Goal: Navigation & Orientation: Find specific page/section

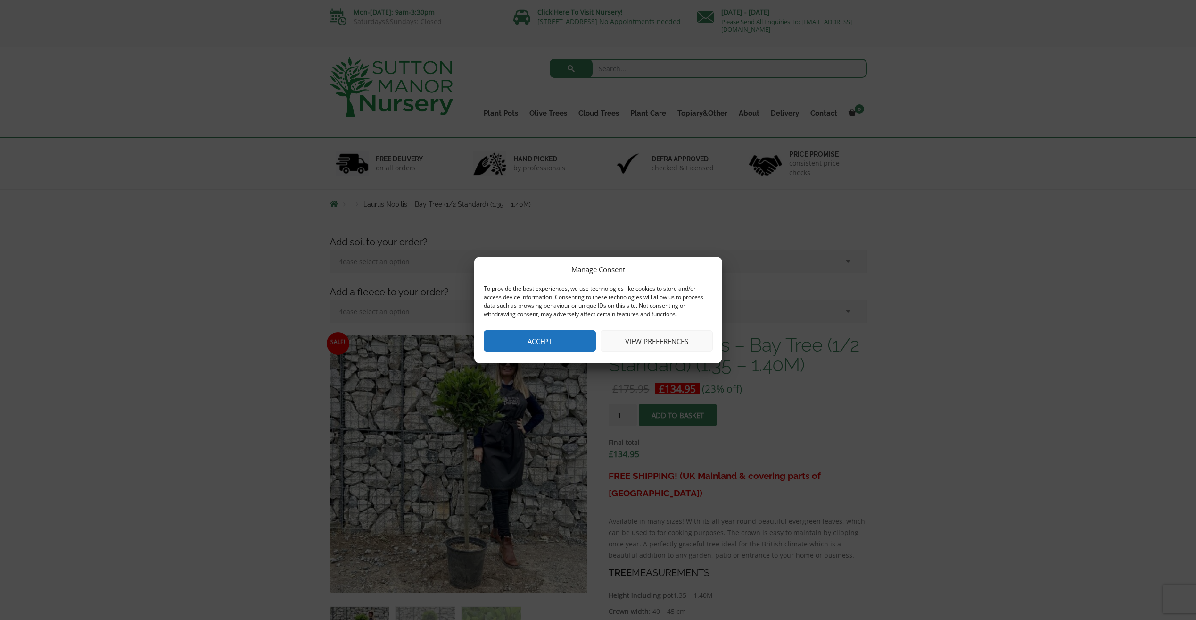
click at [577, 336] on button "Accept" at bounding box center [540, 340] width 112 height 21
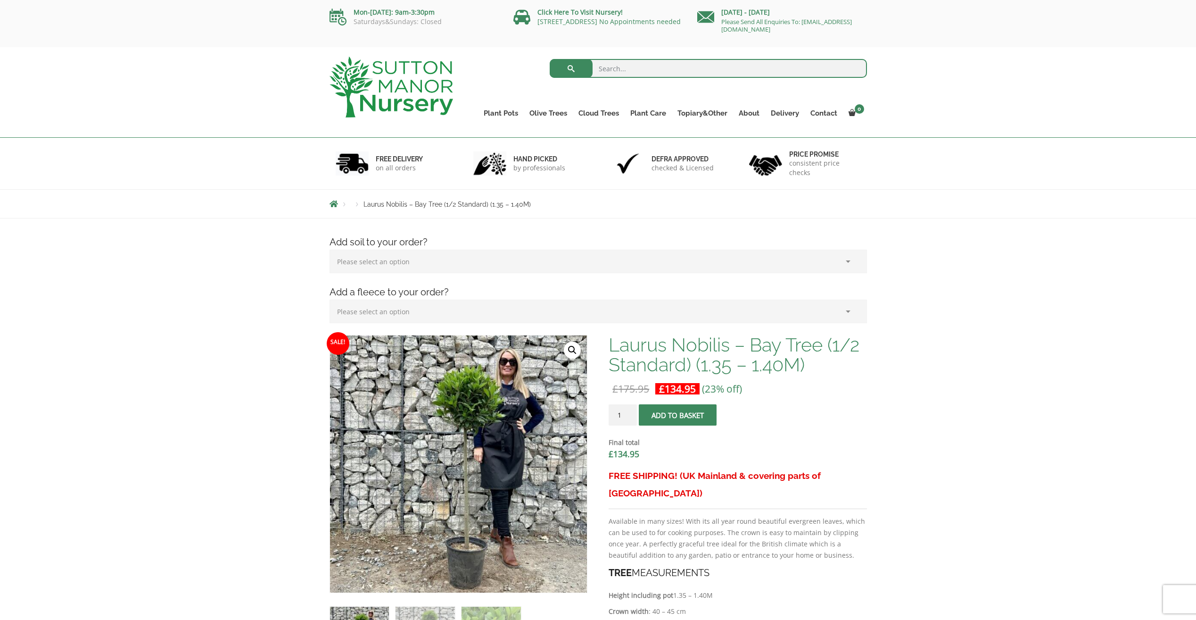
click at [393, 87] on img at bounding box center [392, 87] width 124 height 61
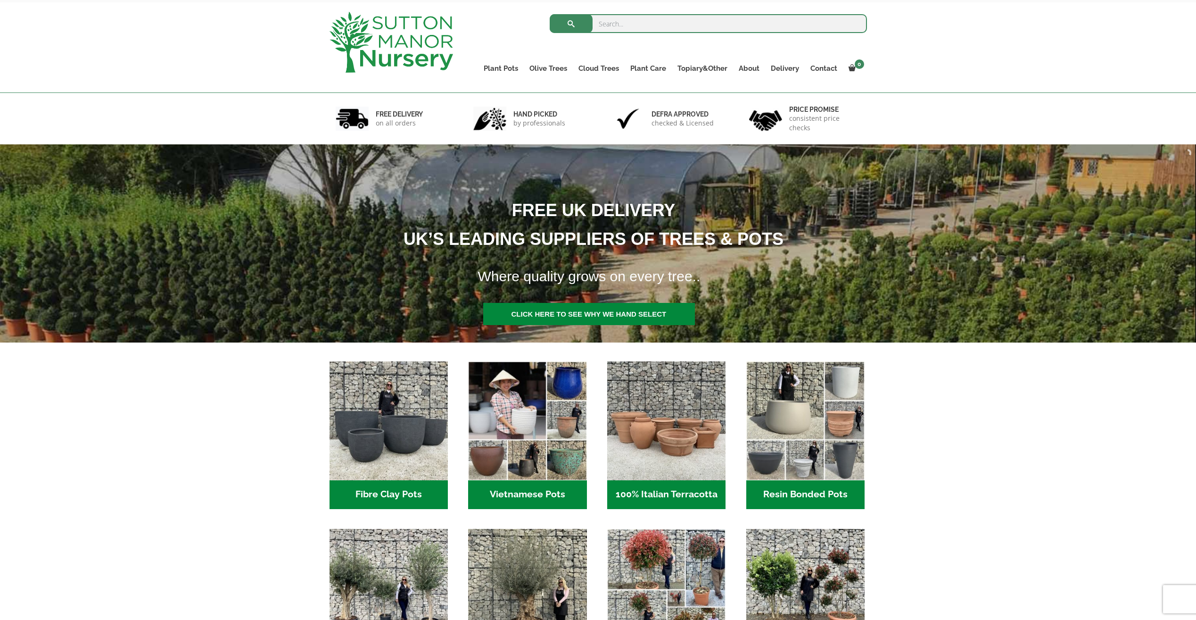
scroll to position [47, 0]
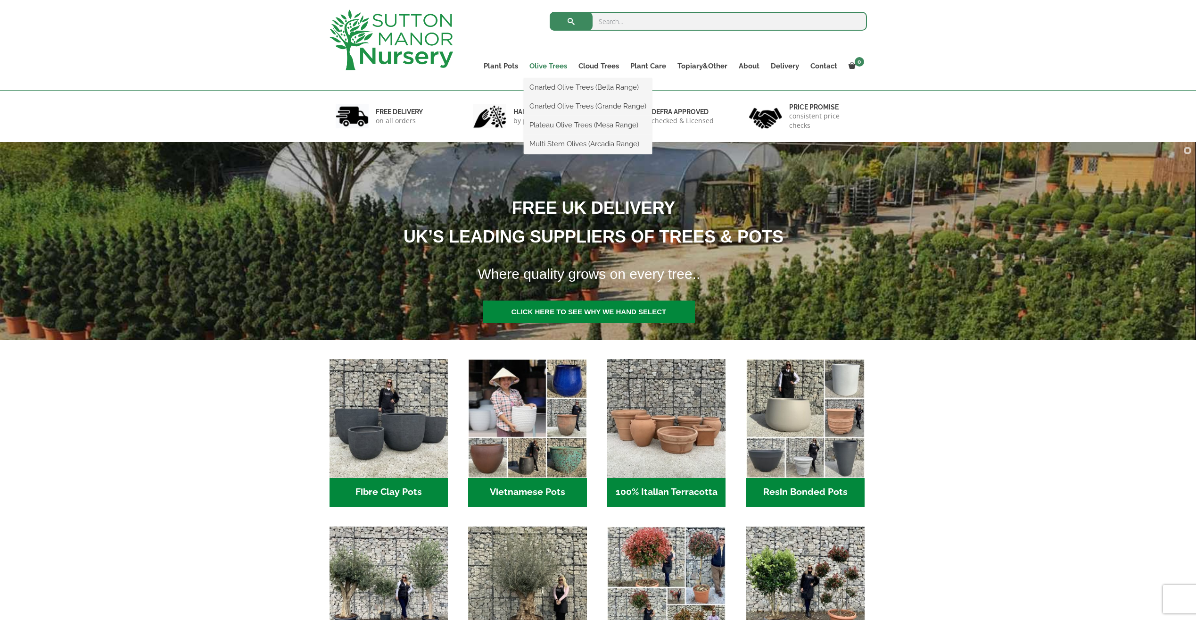
click at [546, 66] on link "Olive Trees" at bounding box center [548, 65] width 49 height 13
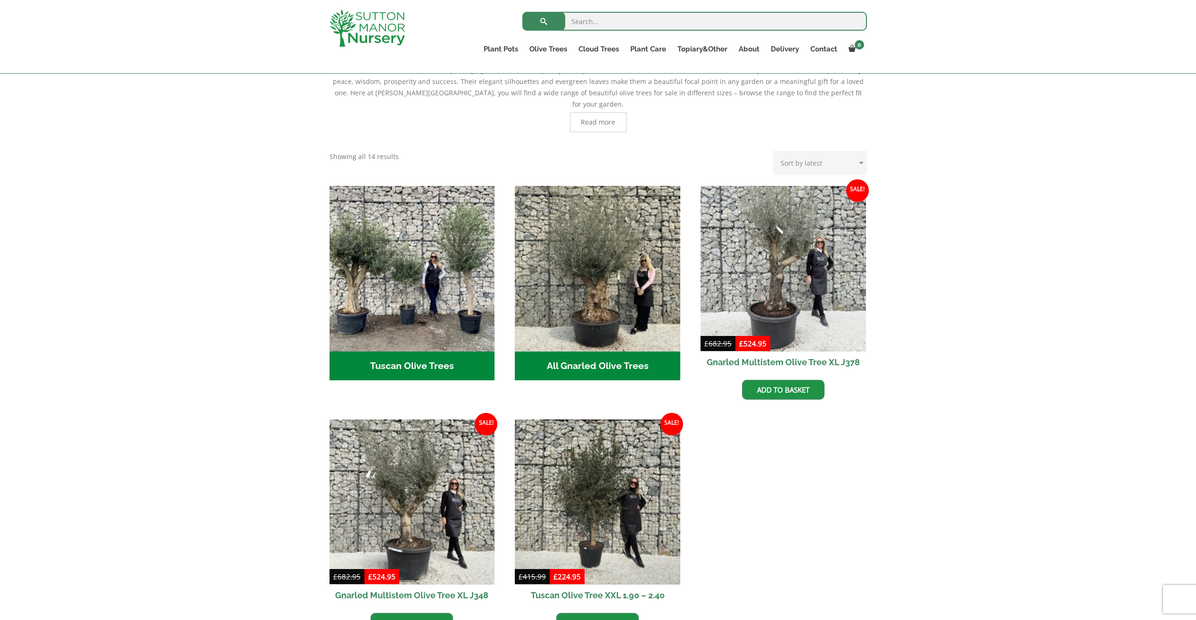
scroll to position [141, 0]
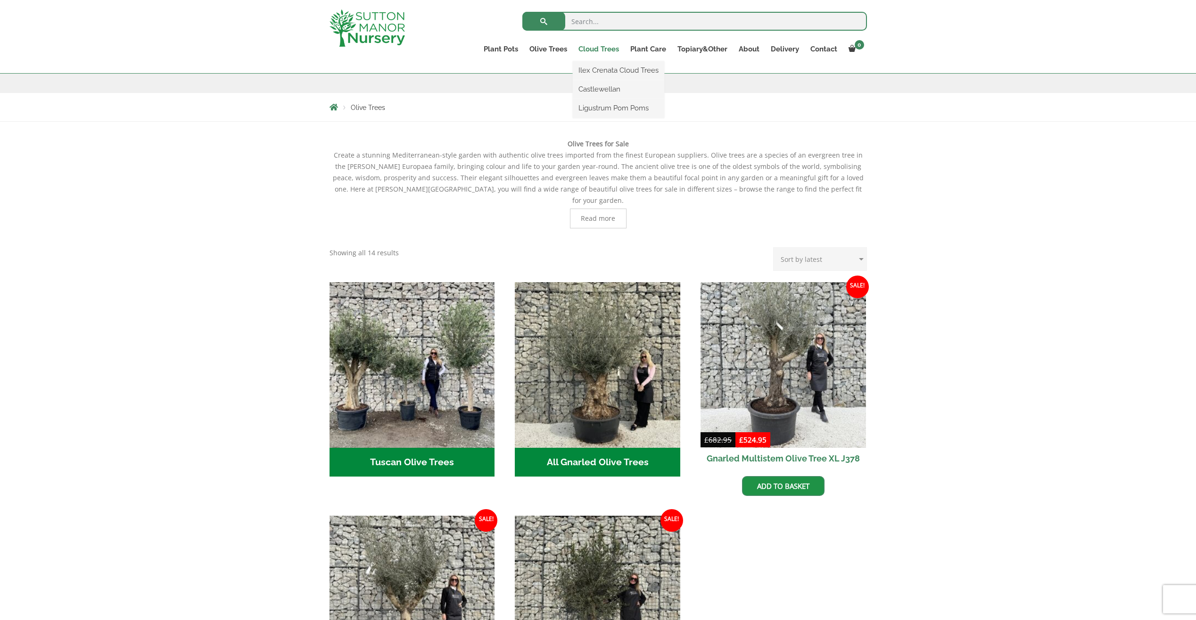
click at [588, 50] on link "Cloud Trees" at bounding box center [599, 48] width 52 height 13
click at [596, 48] on link "Cloud Trees" at bounding box center [599, 48] width 52 height 13
click at [594, 47] on link "Cloud Trees" at bounding box center [599, 48] width 52 height 13
click at [602, 69] on link "Ilex Crenata Cloud Trees" at bounding box center [618, 70] width 91 height 14
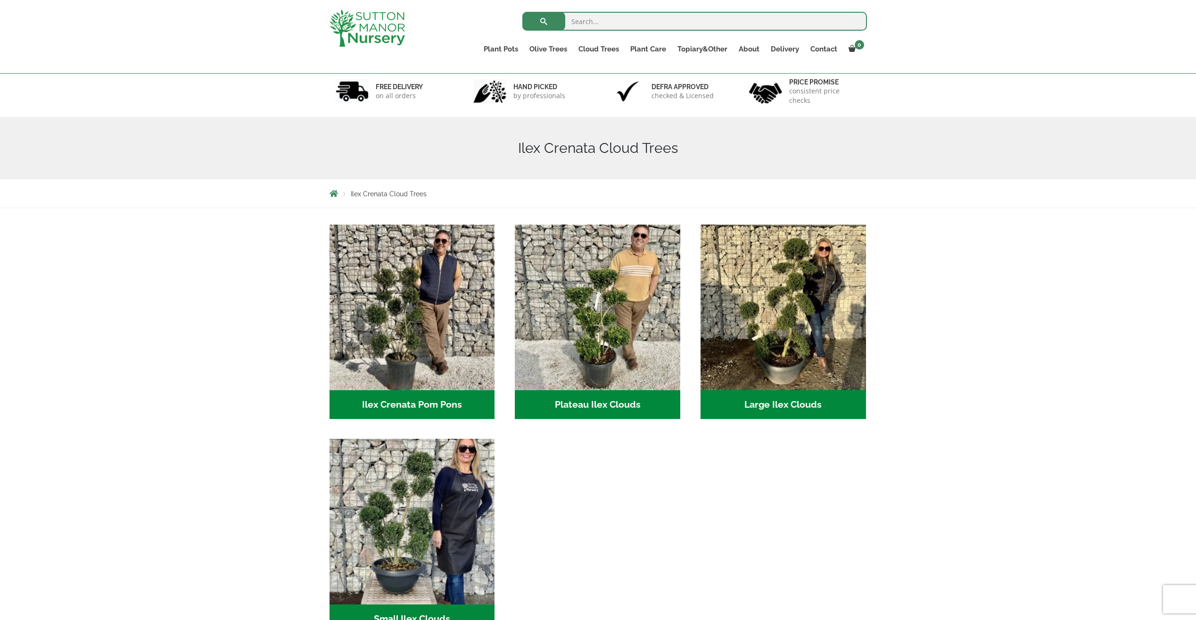
scroll to position [47, 0]
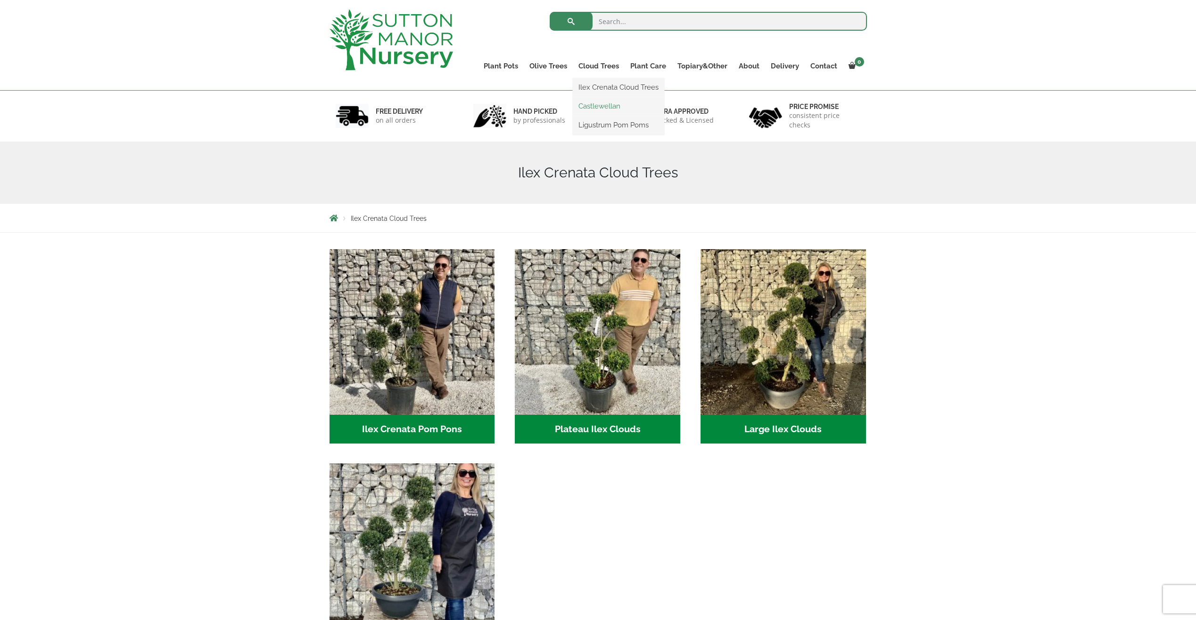
click at [609, 105] on link "Castlewellan" at bounding box center [618, 106] width 91 height 14
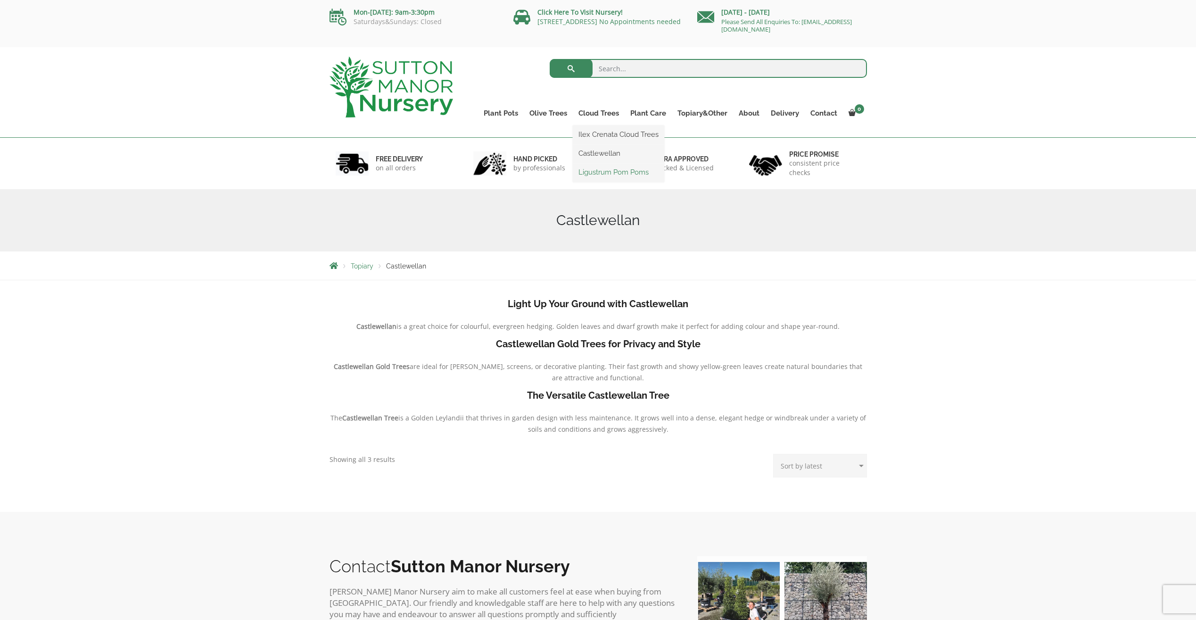
click at [610, 173] on link "Ligustrum Pom Poms" at bounding box center [618, 172] width 91 height 14
